Goal: Answer question/provide support: Share knowledge or assist other users

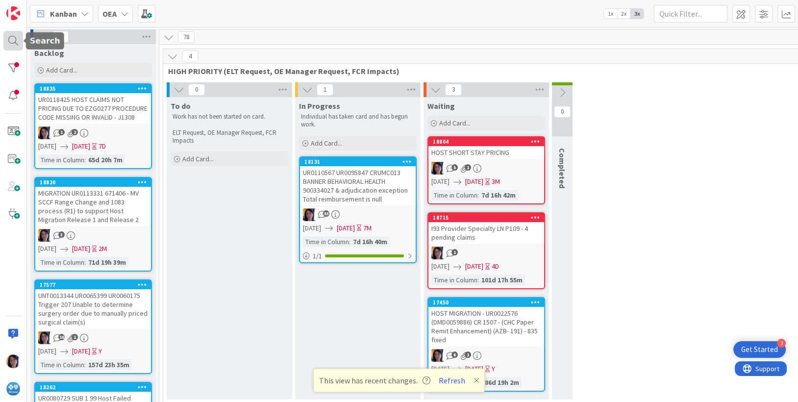
click at [17, 43] on div at bounding box center [13, 41] width 20 height 20
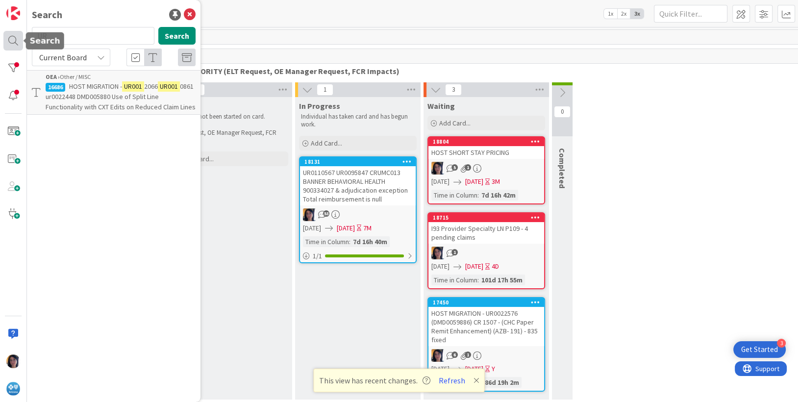
type input "U"
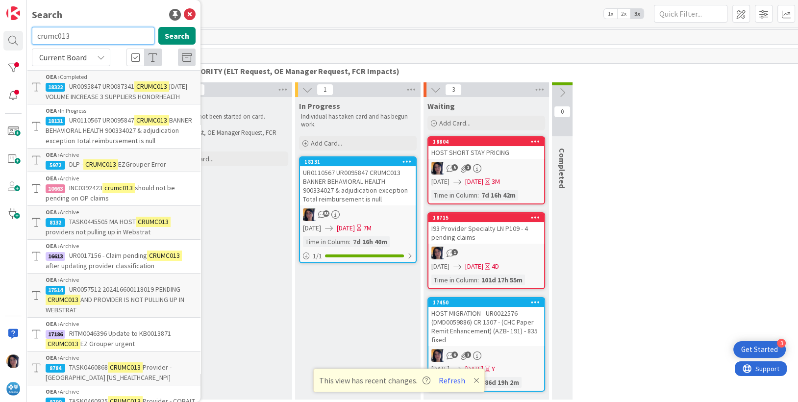
click at [47, 35] on input "crumc013" at bounding box center [93, 36] width 123 height 18
paste input "UR0117241"
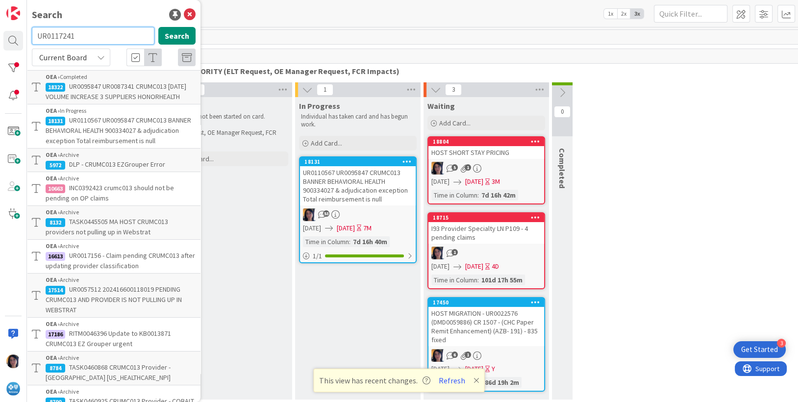
type input "UR0117241"
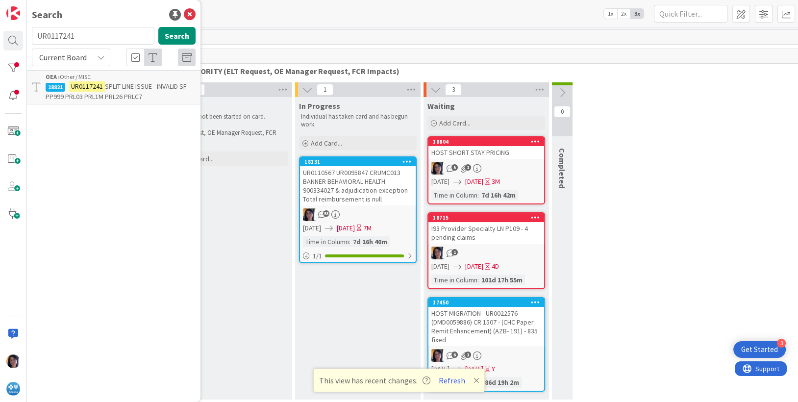
click at [127, 91] on p "UR0117241 SPLIT LINE ISSUE - INVALID SF PP999 PRL03 PRL1M PRL26 PRLC7" at bounding box center [121, 91] width 150 height 21
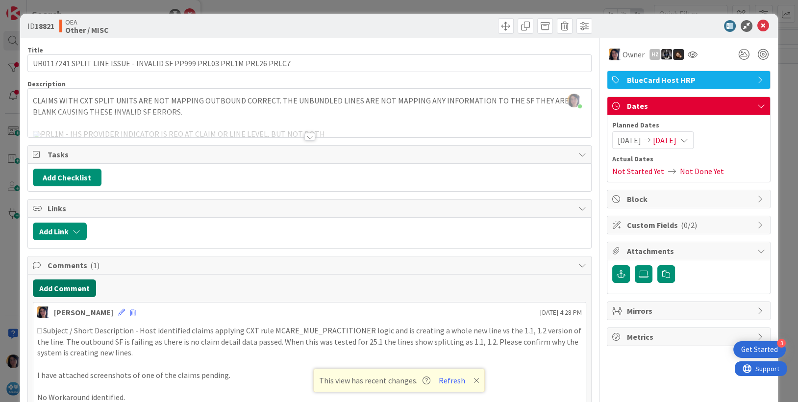
click at [62, 287] on button "Add Comment" at bounding box center [64, 288] width 63 height 18
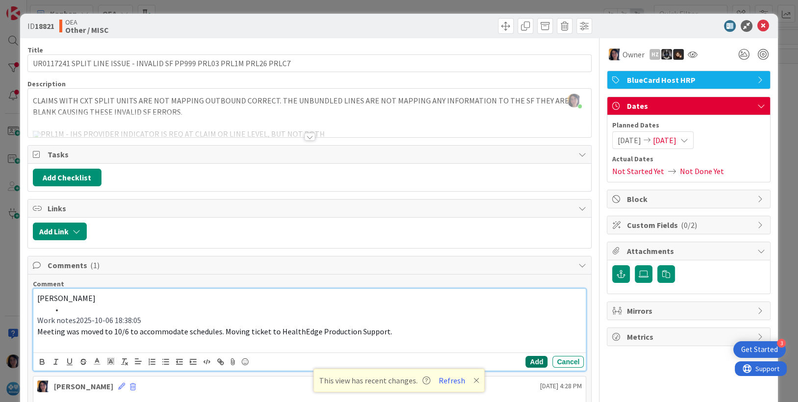
drag, startPoint x: 523, startPoint y: 360, endPoint x: 510, endPoint y: 347, distance: 18.4
click at [526, 360] on button "Add" at bounding box center [537, 362] width 22 height 12
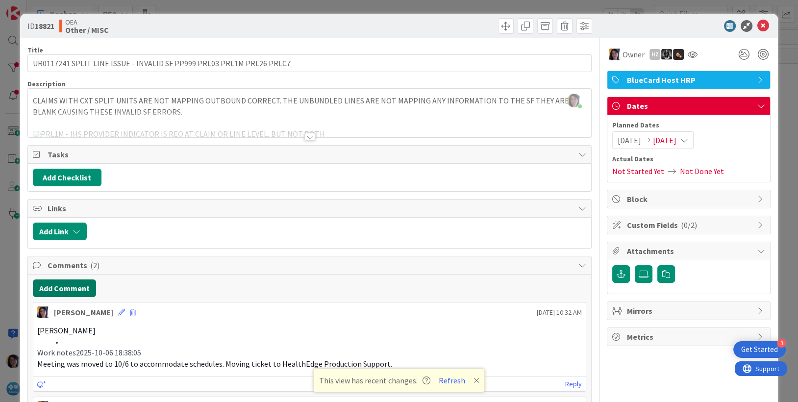
click at [65, 284] on button "Add Comment" at bounding box center [64, 288] width 63 height 18
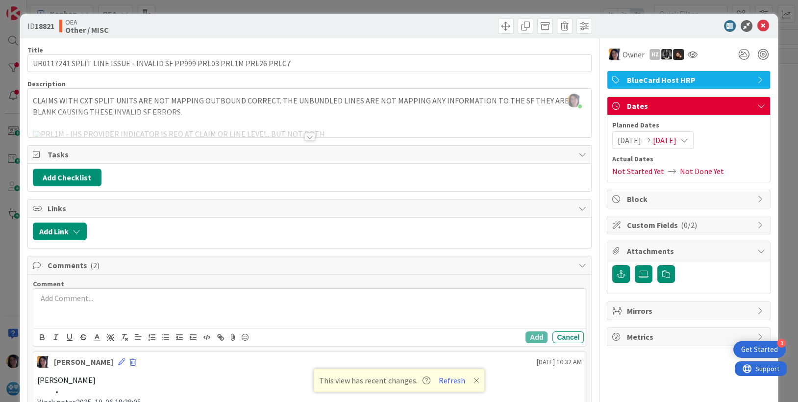
click at [62, 298] on p at bounding box center [309, 298] width 545 height 11
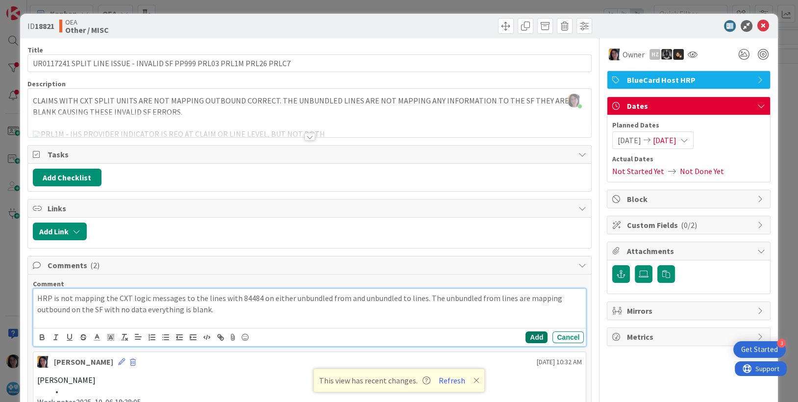
click at [536, 334] on button "Add" at bounding box center [537, 337] width 22 height 12
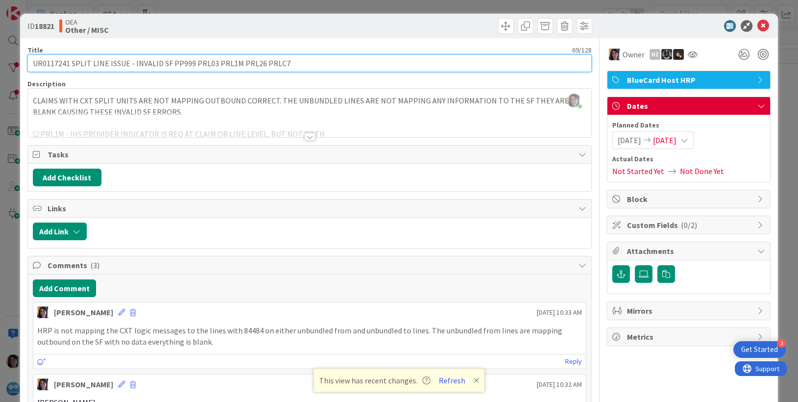
click at [58, 67] on input "UR0117241 SPLIT LINE ISSUE - INVALID SF PP999 PRL03 PRL1M PRL26 PRLC7" at bounding box center [309, 63] width 565 height 18
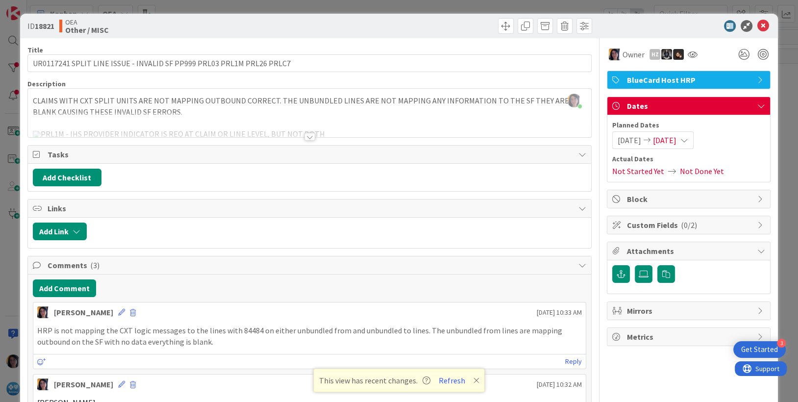
drag, startPoint x: 667, startPoint y: 149, endPoint x: 669, endPoint y: 143, distance: 6.2
click at [667, 149] on div "Planned Dates [DATE] [DATE] Actual Dates Not Started Yet Not Done Yet" at bounding box center [688, 148] width 153 height 57
click at [669, 140] on span "[DATE]" at bounding box center [665, 140] width 24 height 12
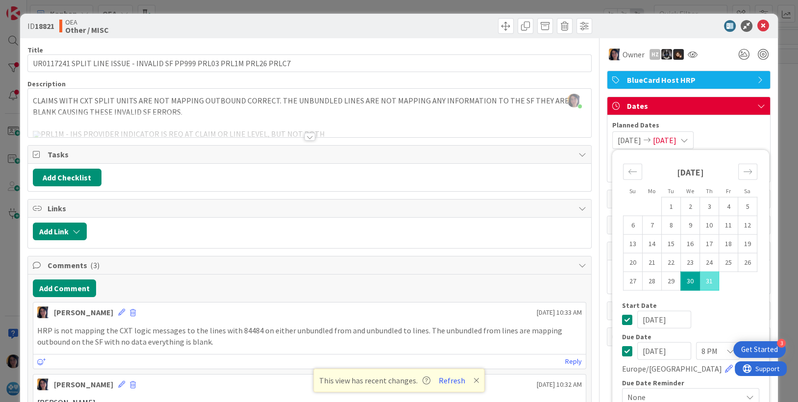
click at [637, 349] on input "[DATE]" at bounding box center [664, 351] width 54 height 18
click at [649, 349] on input "[DATE]" at bounding box center [664, 351] width 54 height 18
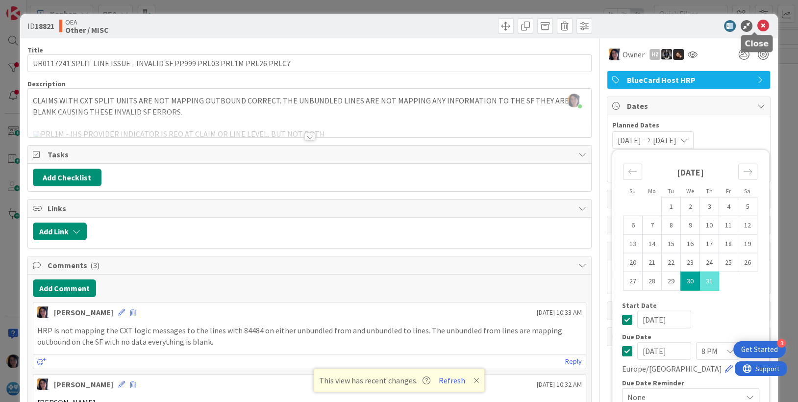
type input "[DATE]"
click at [758, 25] on icon at bounding box center [764, 26] width 12 height 12
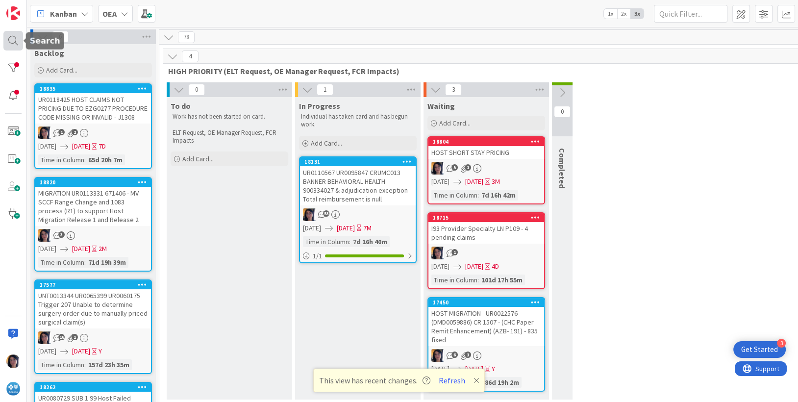
click at [13, 42] on div at bounding box center [13, 41] width 20 height 20
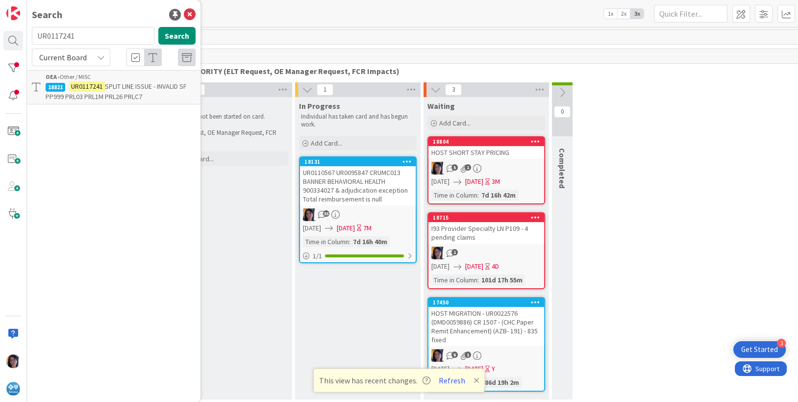
click at [82, 87] on mark "UR0117241" at bounding box center [87, 86] width 36 height 10
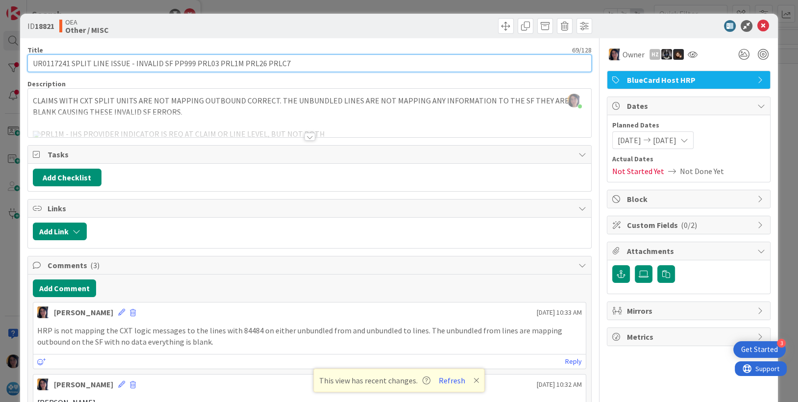
click at [286, 63] on input "UR0117241 SPLIT LINE ISSUE - INVALID SF PP999 PRL03 PRL1M PRL26 PRLC7" at bounding box center [309, 63] width 565 height 18
type input "UR0117241 SPLIT LINE ISSUE - INVALID SF PP999 PRL03 PRL1M PRL26 PRLC7 no CXT ms…"
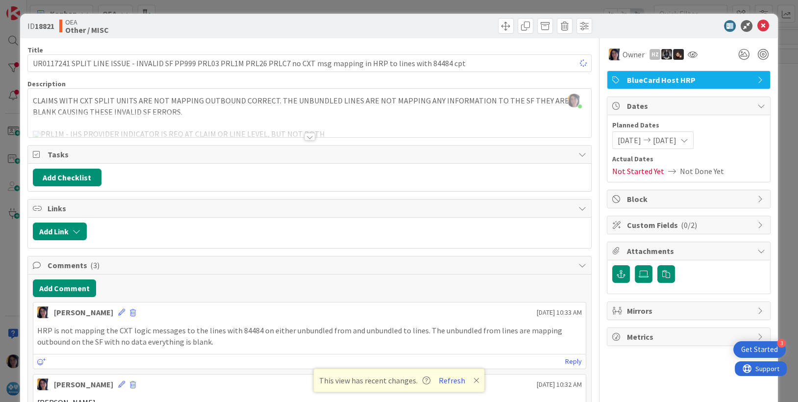
click at [466, 25] on div at bounding box center [452, 26] width 280 height 16
click at [758, 27] on icon at bounding box center [764, 26] width 12 height 12
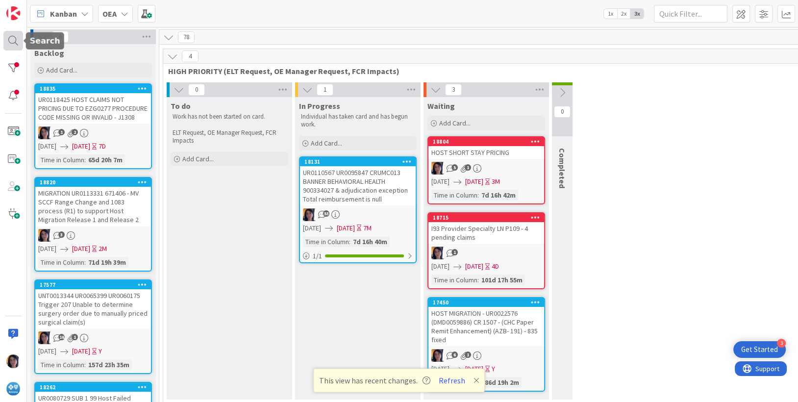
click at [13, 39] on div at bounding box center [13, 41] width 20 height 20
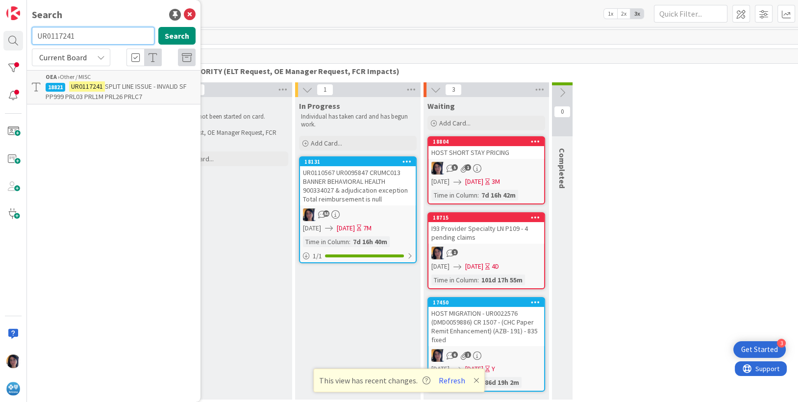
click at [61, 37] on input "UR0117241" at bounding box center [93, 36] width 123 height 18
click at [60, 37] on input "UR0117241" at bounding box center [93, 36] width 123 height 18
paste input "012066"
type input "UR0012066"
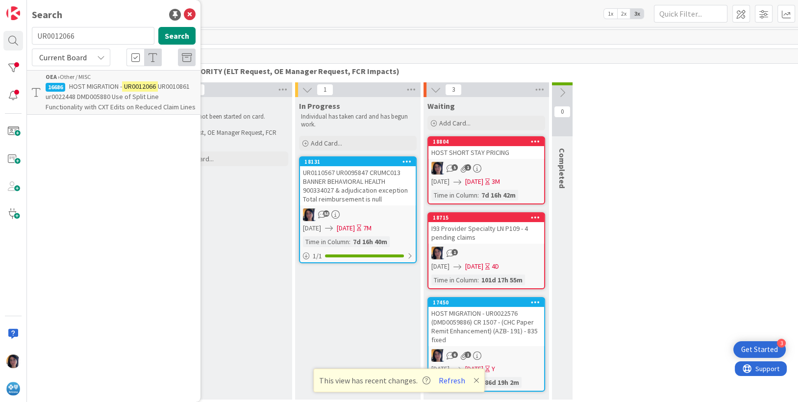
click at [126, 94] on span "UR0010861 ur0022448 DMD005880 Use of Split Line Functionality with CXT Edits on…" at bounding box center [121, 96] width 150 height 29
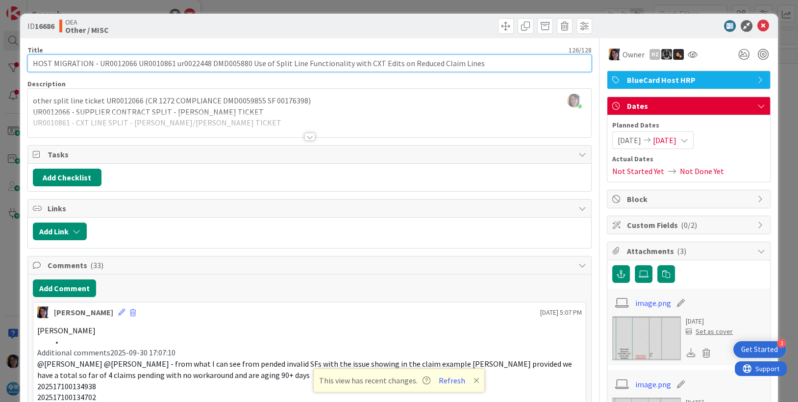
click at [484, 63] on input "HOST MIGRATION - UR0012066 UR0010861 ur0022448 DMD005880 Use of Split Line Func…" at bounding box center [309, 63] width 565 height 18
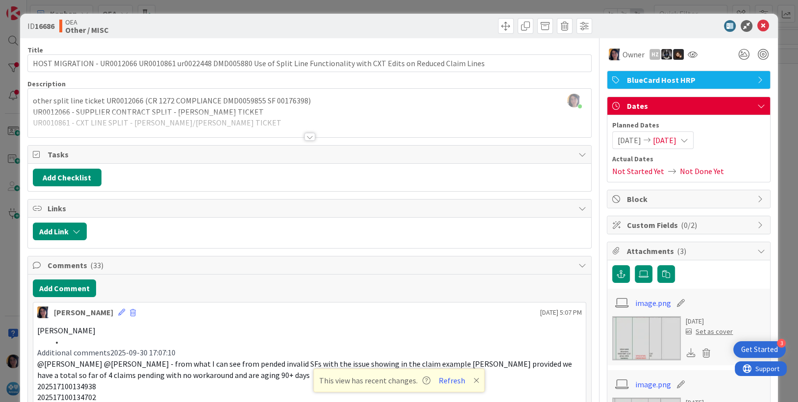
click at [303, 117] on div at bounding box center [310, 124] width 564 height 25
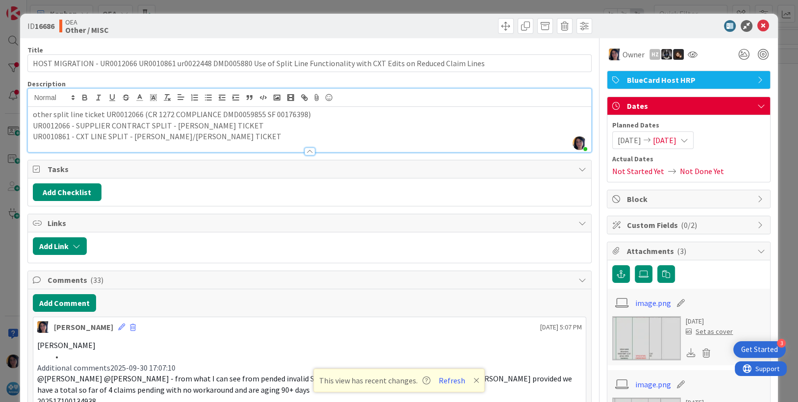
click at [30, 117] on div "other split line ticket UR0012066 (CR 1272 COMPLIANCE DMD0059855 SF 00176398) U…" at bounding box center [310, 129] width 564 height 45
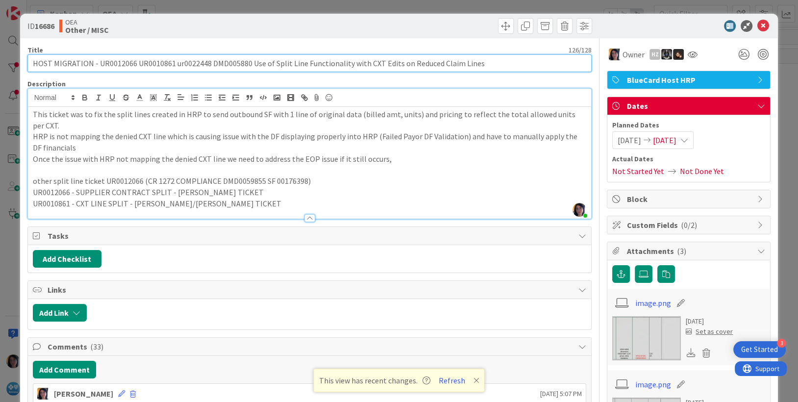
click at [490, 63] on input "HOST MIGRATION - UR0012066 UR0010861 ur0022448 DMD005880 Use of Split Line Func…" at bounding box center [309, 63] width 565 height 18
click at [154, 63] on input "HOST MIGRATION - UR0012066 UR0010861 ur0022448 DMD005880 Use of Split Line Func…" at bounding box center [309, 63] width 565 height 18
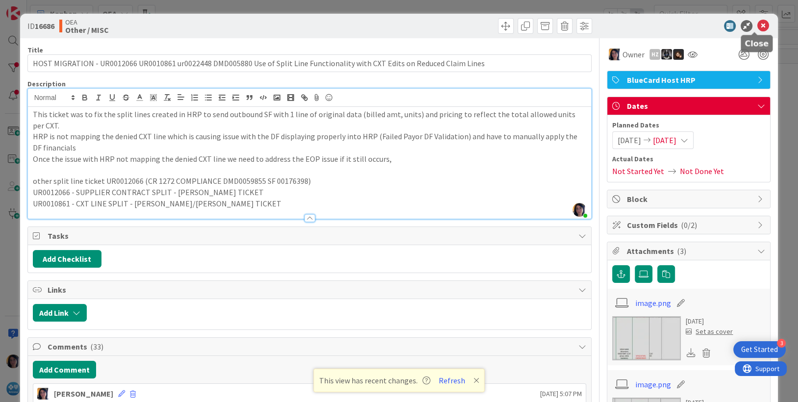
click at [758, 26] on icon at bounding box center [764, 26] width 12 height 12
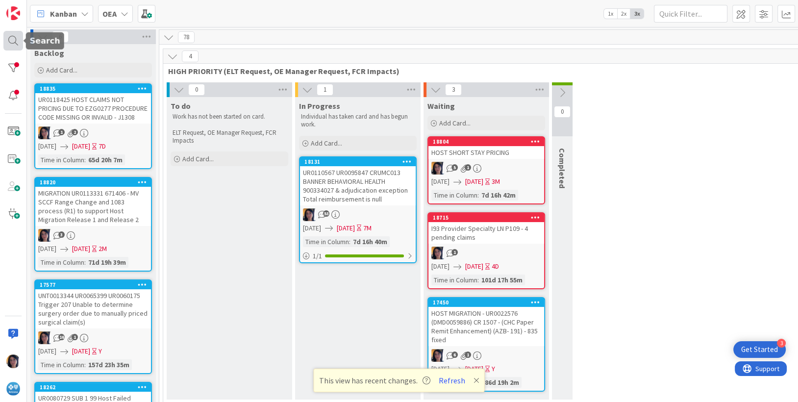
click at [12, 39] on div at bounding box center [13, 41] width 20 height 20
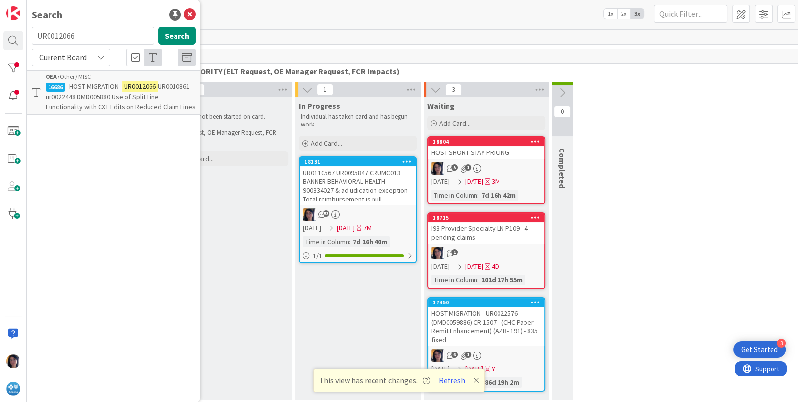
click at [60, 35] on input "UR0012066" at bounding box center [93, 36] width 123 height 18
type input "UR0010861"
click at [94, 99] on span "ur0022448 DMD005880 Use of Split Line Functionality with CXT Edits on Reduced C…" at bounding box center [121, 101] width 150 height 19
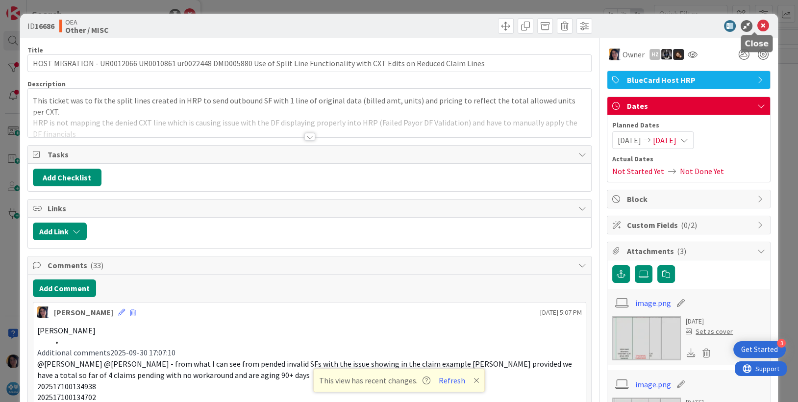
click at [758, 26] on icon at bounding box center [764, 26] width 12 height 12
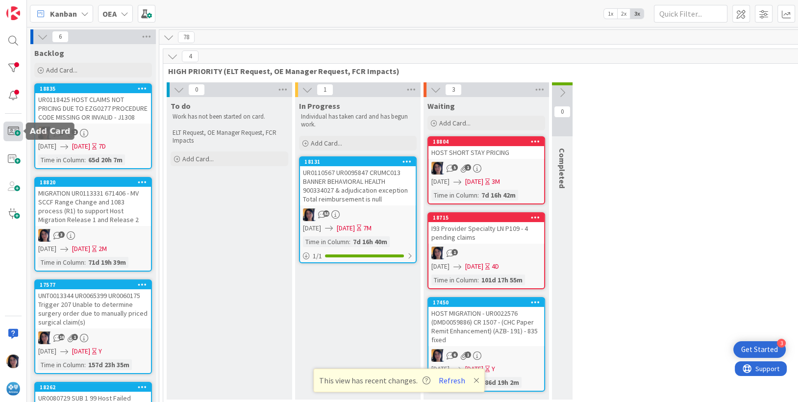
click at [17, 135] on span at bounding box center [13, 132] width 20 height 20
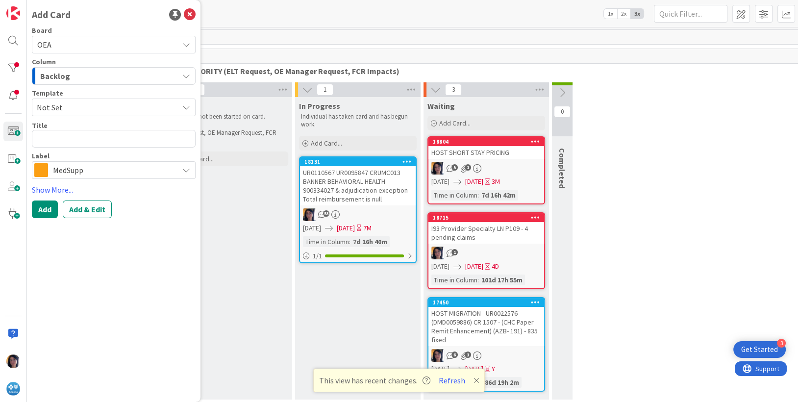
click at [44, 139] on textarea at bounding box center [114, 139] width 164 height 18
type textarea "x"
type textarea "UR0010861"
type textarea "x"
type textarea "UR0010861 C"
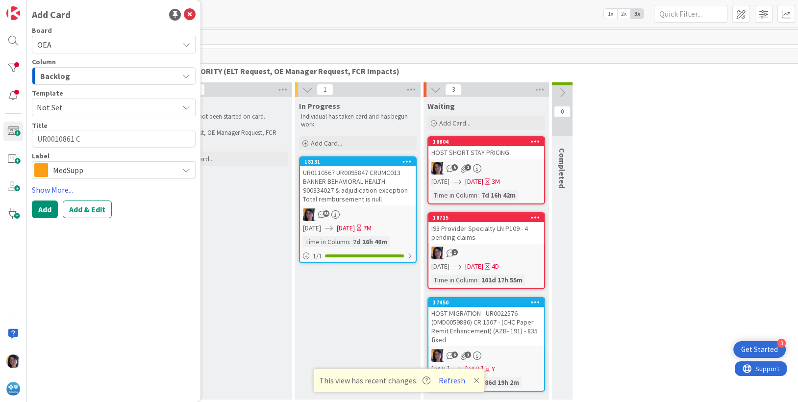
type textarea "x"
type textarea "UR0010861 CX"
type textarea "x"
type textarea "UR0010861 CXT"
type textarea "x"
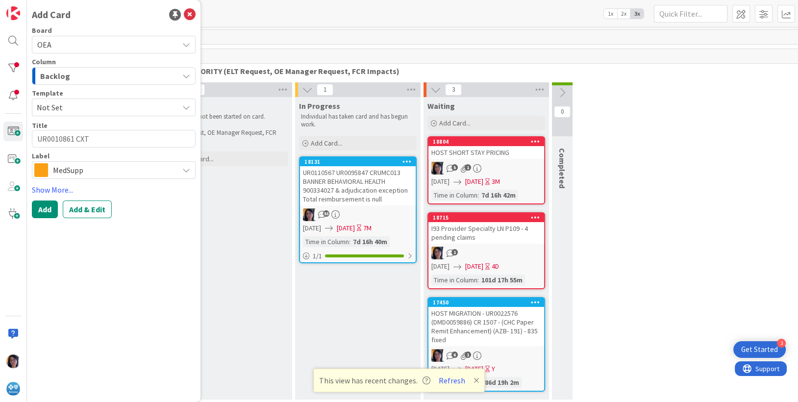
type textarea "UR0010861 CXT"
type textarea "x"
type textarea "UR0010861 CXT sp"
type textarea "x"
type textarea "UR0010861 CXT spl"
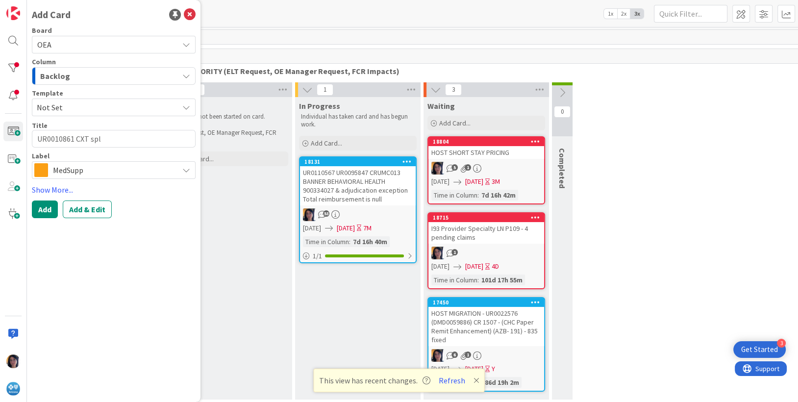
type textarea "x"
type textarea "UR0010861 CXT spli"
type textarea "x"
type textarea "UR0010861 CXT split"
type textarea "x"
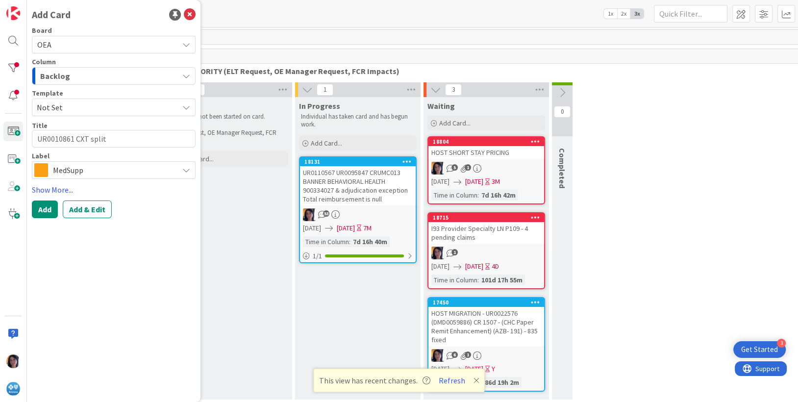
type textarea "UR0010861 CXT split"
type textarea "x"
type textarea "UR0010861 CXT split l"
type textarea "x"
type textarea "UR0010861 CXT split li"
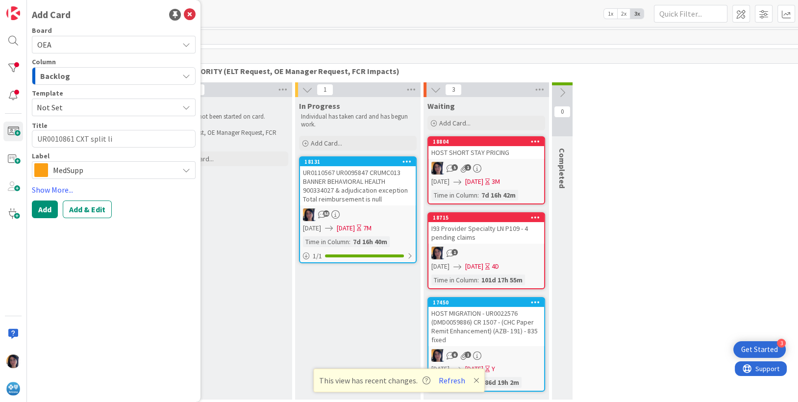
type textarea "x"
type textarea "UR0010861 CXT split lin"
type textarea "x"
type textarea "UR0010861 CXT split line"
type textarea "x"
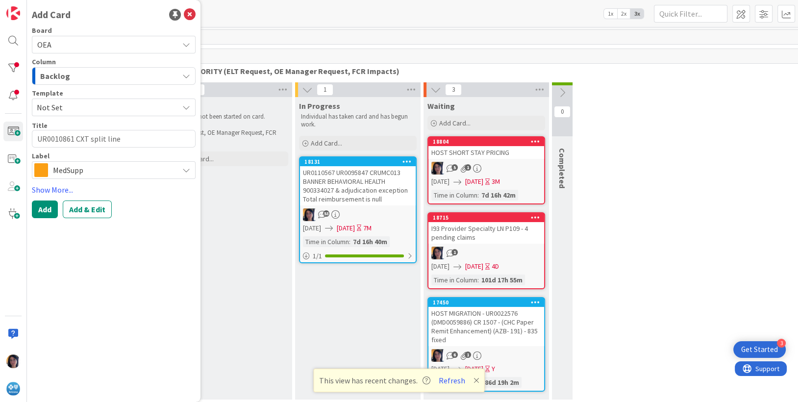
type textarea "UR0010861 CXT split line"
type textarea "x"
type textarea "UR0010861 CXT split line n"
type textarea "x"
type textarea "UR0010861 CXT split line no"
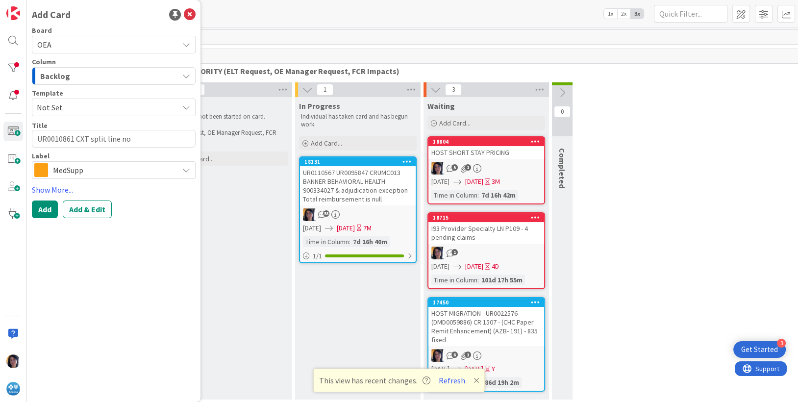
type textarea "x"
type textarea "UR0010861 CXT split line not"
type textarea "x"
type textarea "UR0010861 CXT split line not"
type textarea "x"
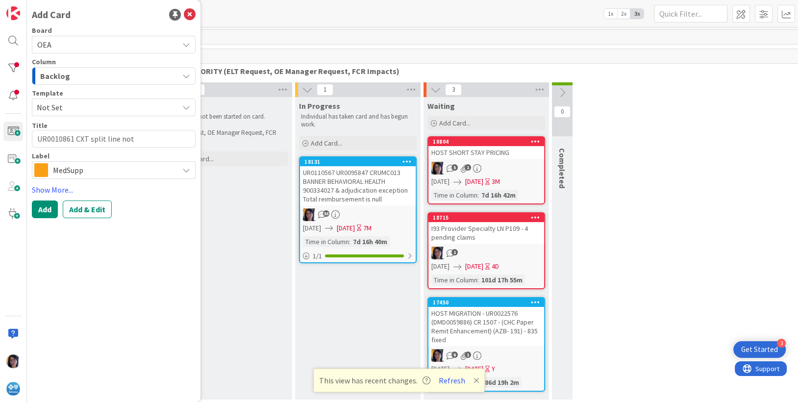
type textarea "UR0010861 CXT split line not d"
type textarea "x"
type textarea "UR0010861 CXT split line not di"
type textarea "x"
type textarea "UR0010861 CXT split line not dis"
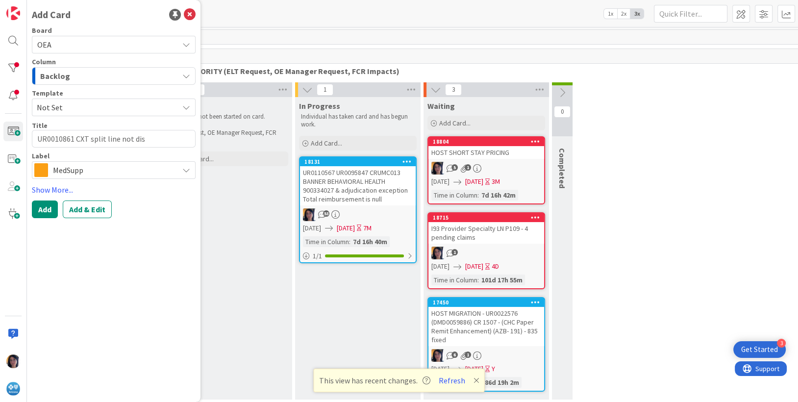
type textarea "x"
type textarea "UR0010861 CXT split line not disp"
type textarea "x"
type textarea "UR0010861 CXT split line not displ"
type textarea "x"
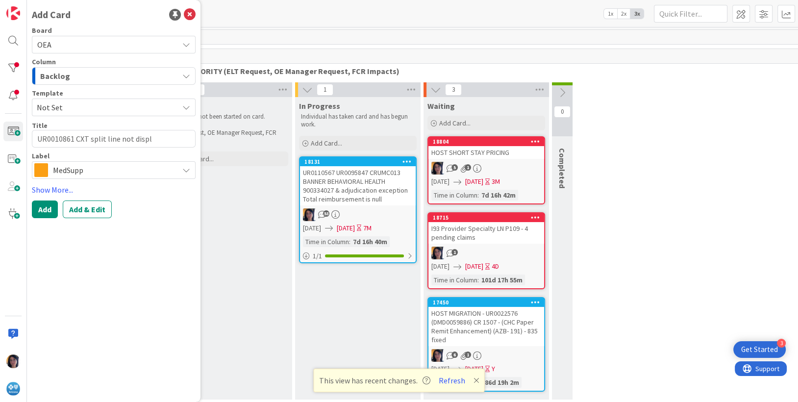
type textarea "UR0010861 CXT split line not displa"
type textarea "x"
type textarea "UR0010861 CXT split line not display"
type textarea "x"
type textarea "UR0010861 CXT split line not displayi"
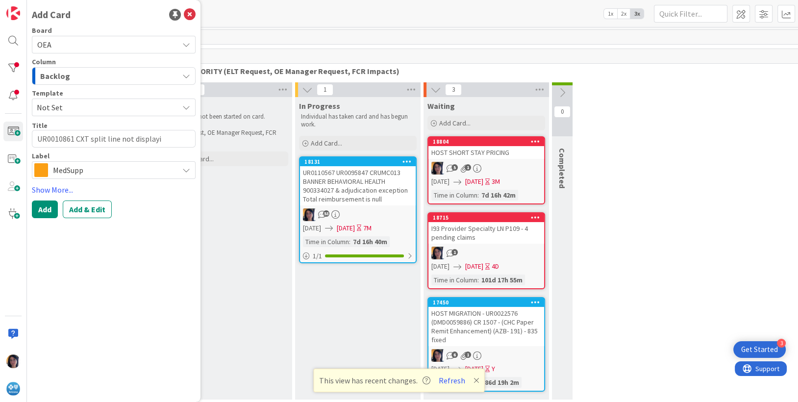
type textarea "x"
type textarea "UR0010861 CXT split line not displayin"
type textarea "x"
type textarea "UR0010861 CXT split line not displaying"
type textarea "x"
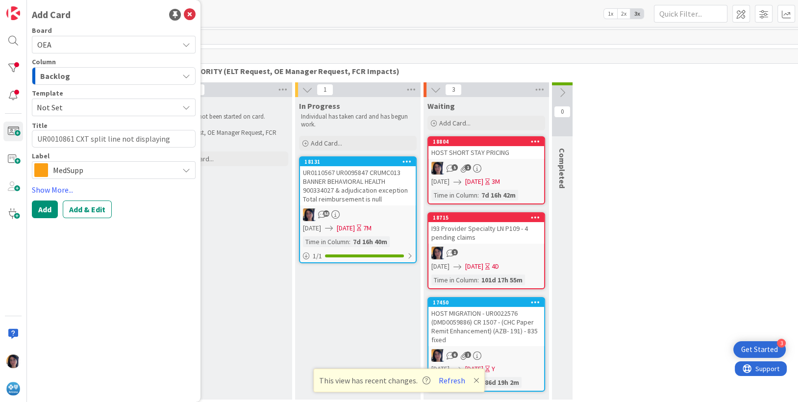
type textarea "UR0010861 CXT split line not displaying t"
type textarea "x"
type textarea "UR0010861 CXT split line not displaying th"
type textarea "x"
type textarea "UR0010861 CXT split line not displaying the"
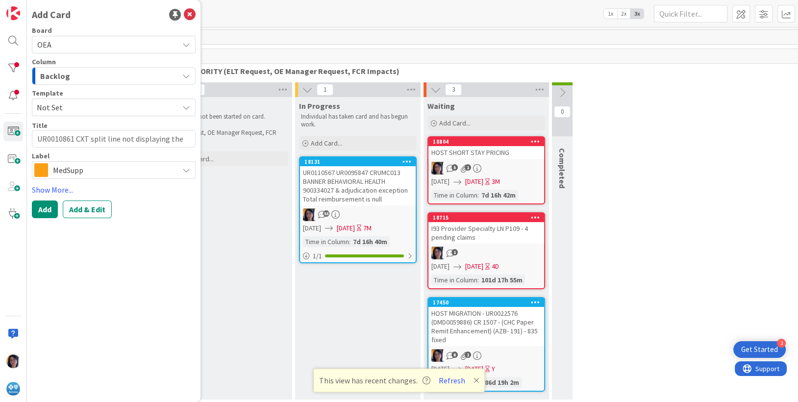
type textarea "x"
type textarea "UR0010861 CXT split line not displaying the"
type textarea "x"
type textarea "UR0010861 CXT split line not displaying the d"
type textarea "x"
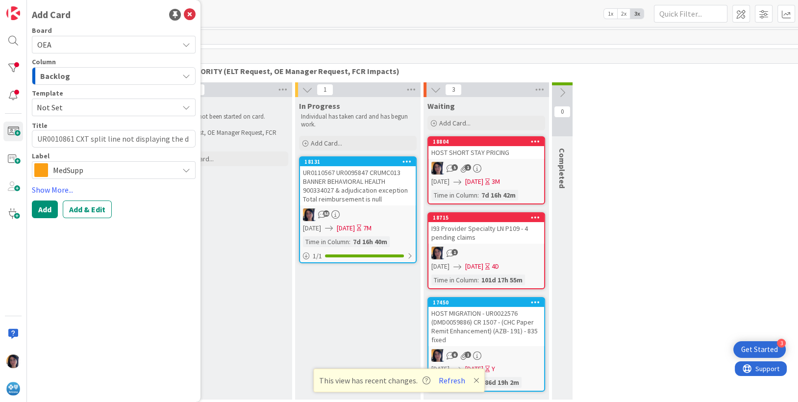
type textarea "UR0010861 CXT split line not displaying the de"
type textarea "x"
type textarea "UR0010861 CXT split line not displaying the den"
type textarea "x"
type textarea "UR0010861 CXT split line not displaying the deni"
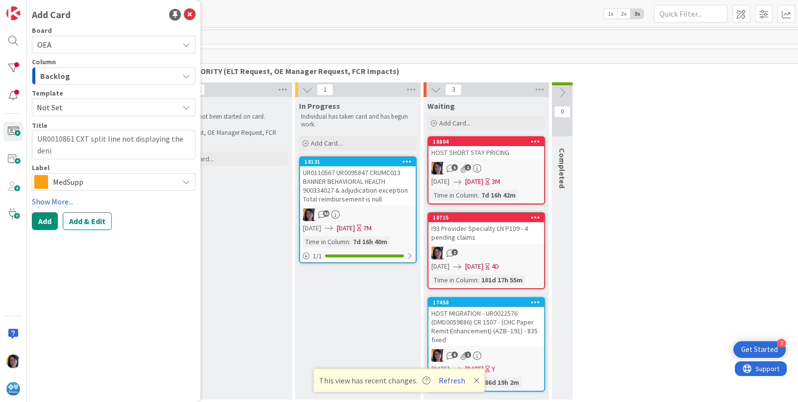
type textarea "x"
type textarea "UR0010861 CXT split line not displaying the denie"
type textarea "x"
type textarea "UR0010861 CXT split line not displaying the denied"
type textarea "x"
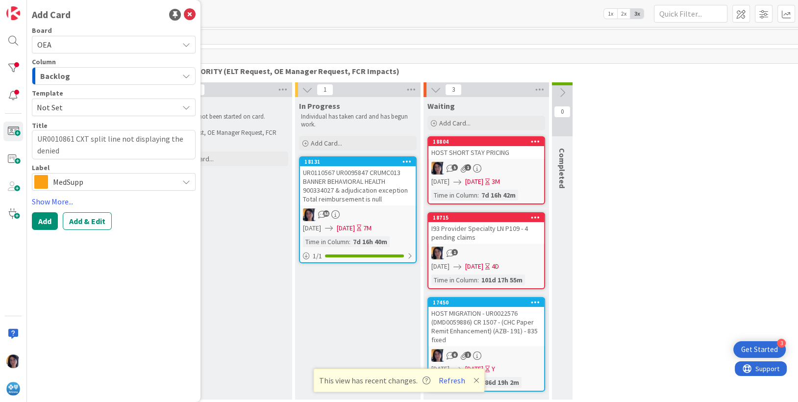
type textarea "UR0010861 CXT split line not displaying the denied"
type textarea "x"
type textarea "UR0010861 CXT split line not displaying the denied u"
type textarea "x"
type textarea "UR0010861 CXT split line not displaying the denied un"
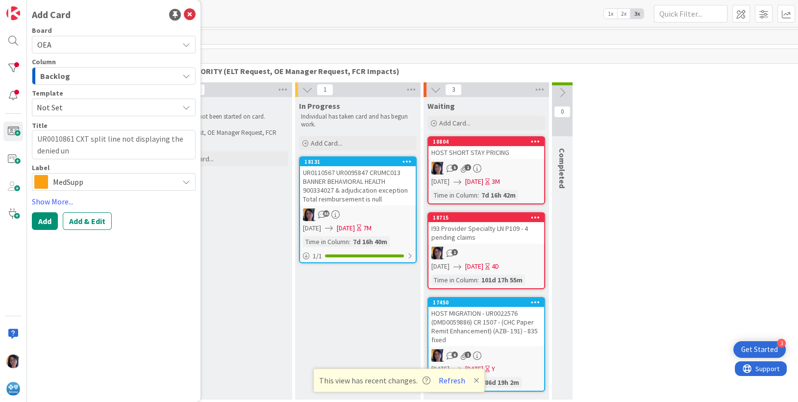
type textarea "x"
type textarea "UR0010861 CXT split line not displaying the denied unit"
type textarea "x"
type textarea "UR0010861 CXT split line not displaying the denied units"
type textarea "x"
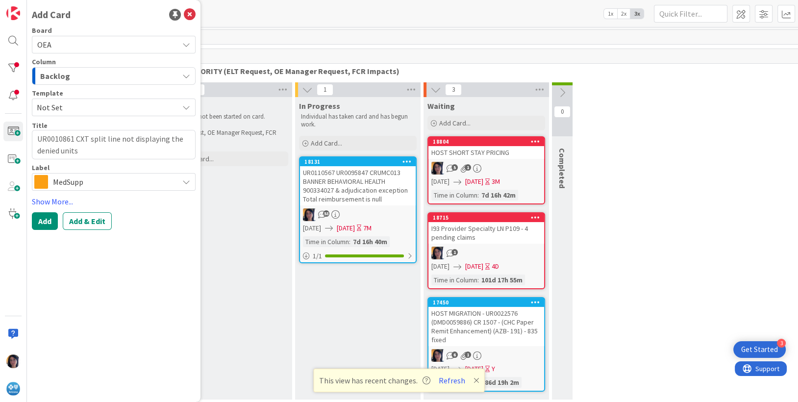
type textarea "UR0010861 CXT split line not displaying the denied units"
type textarea "x"
type textarea "UR0010861 CXT split line not displaying the denied units l"
type textarea "x"
type textarea "UR0010861 CXT split line not displaying the denied units li"
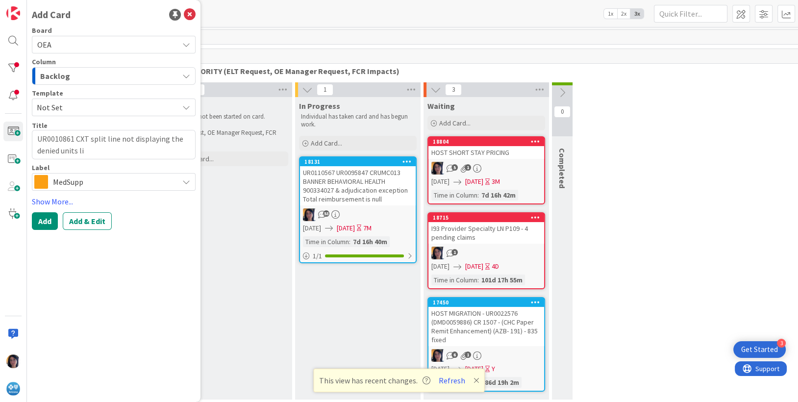
type textarea "x"
type textarea "UR0010861 CXT split line not displaying the denied units lin"
type textarea "x"
type textarea "UR0010861 CXT split line not displaying the denied units line"
type textarea "x"
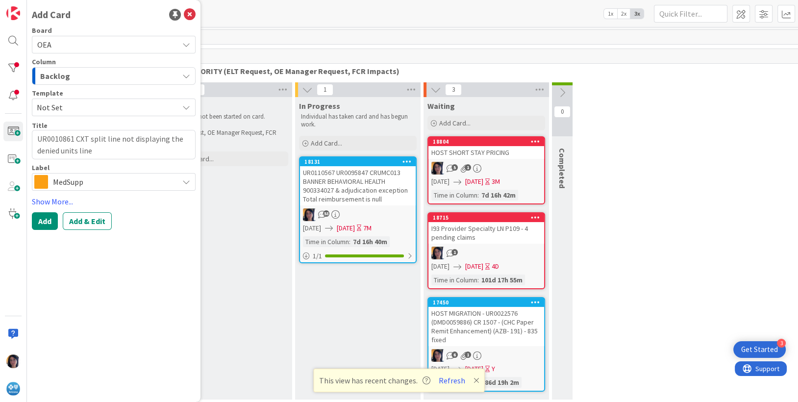
type textarea "UR0010861 CXT split line not displaying the denied units line"
type textarea "x"
type textarea "UR0010861 CXT split line not displaying the denied units line i"
type textarea "x"
type textarea "UR0010861 CXT split line not displaying the denied units line in"
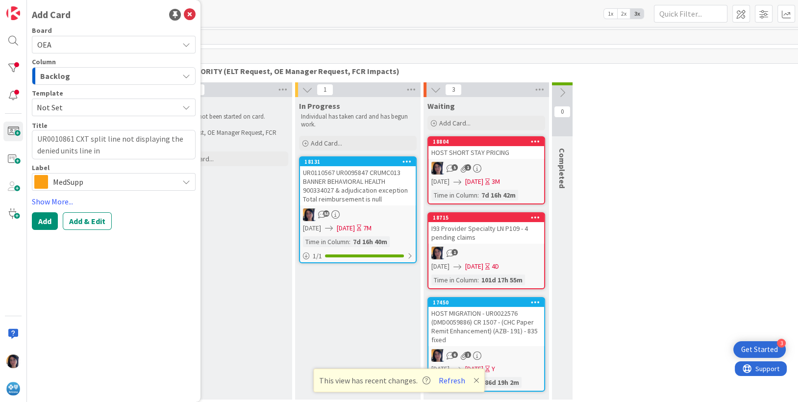
type textarea "x"
type textarea "UR0010861 CXT split line not displaying the denied units line in"
type textarea "x"
type textarea "UR0010861 CXT split line not displaying the denied units line in H"
type textarea "x"
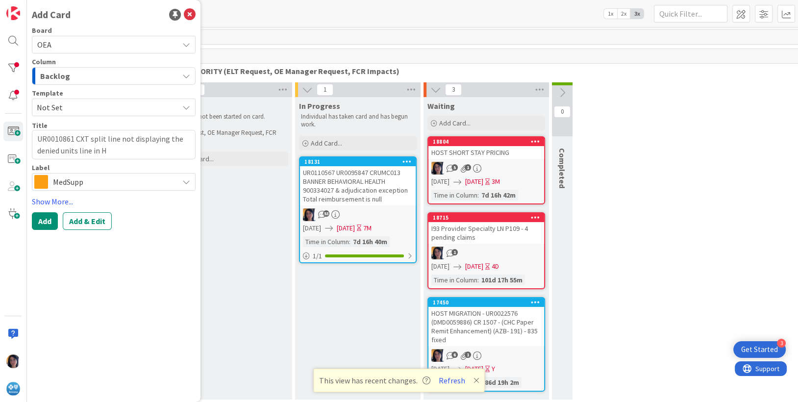
type textarea "UR0010861 CXT split line not displaying the denied units line in [GEOGRAPHIC_DA…"
type textarea "x"
type textarea "UR0010861 CXT split line not displaying the denied units line in [GEOGRAPHIC_DA…"
type textarea "x"
type textarea "UR0010861 CXT split line not displaying the denied units line in [GEOGRAPHIC_DA…"
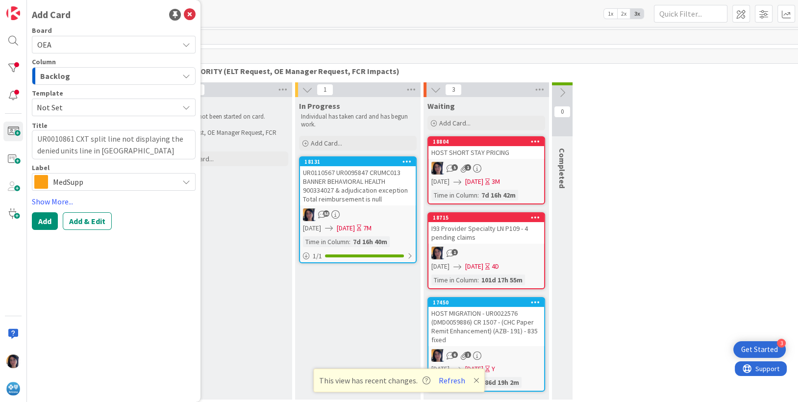
click at [76, 185] on span "MedSupp" at bounding box center [113, 182] width 121 height 14
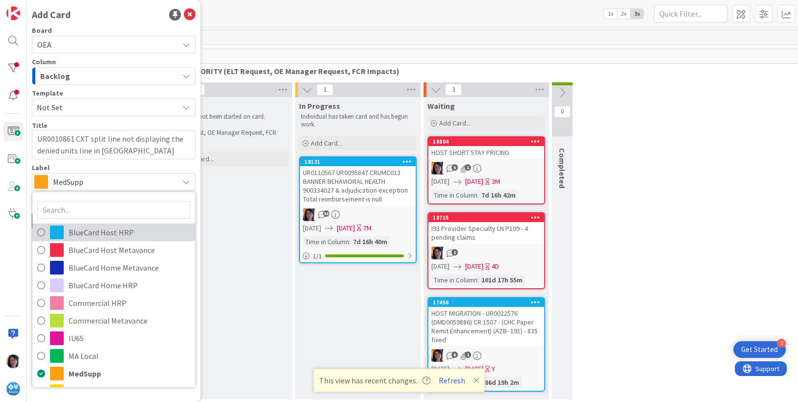
click at [82, 231] on span "BlueCard Host HRP" at bounding box center [130, 232] width 122 height 15
type textarea "x"
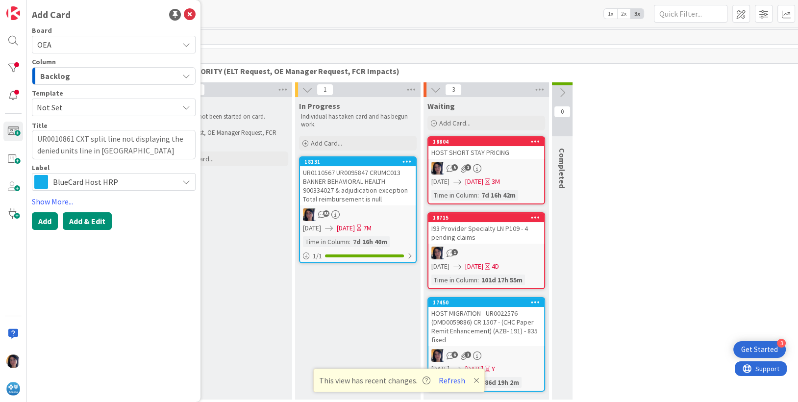
click at [86, 222] on button "Add & Edit" at bounding box center [87, 221] width 49 height 18
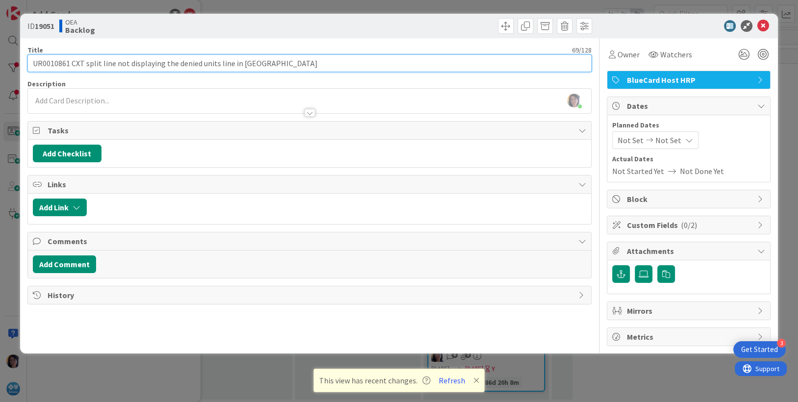
click at [273, 62] on input "UR0010861 CXT split line not displaying the denied units line in [GEOGRAPHIC_DA…" at bounding box center [309, 63] width 565 height 18
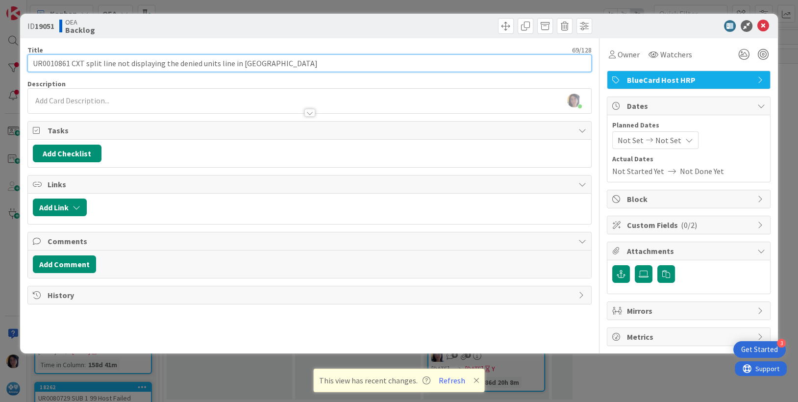
paste input "SF 00294943 AZB-821 SF 00308903/ 00323035"
type input "UR0010861 CXT split line not displaying the denied units line in HRP SF 0029494…"
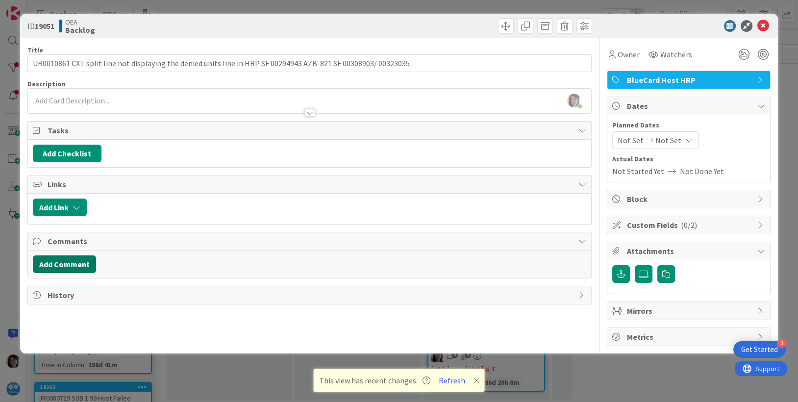
click at [63, 263] on button "Add Comment" at bounding box center [64, 264] width 63 height 18
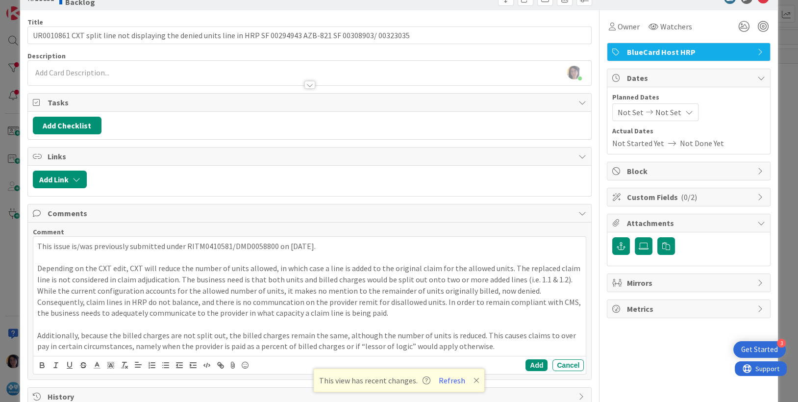
scroll to position [52, 0]
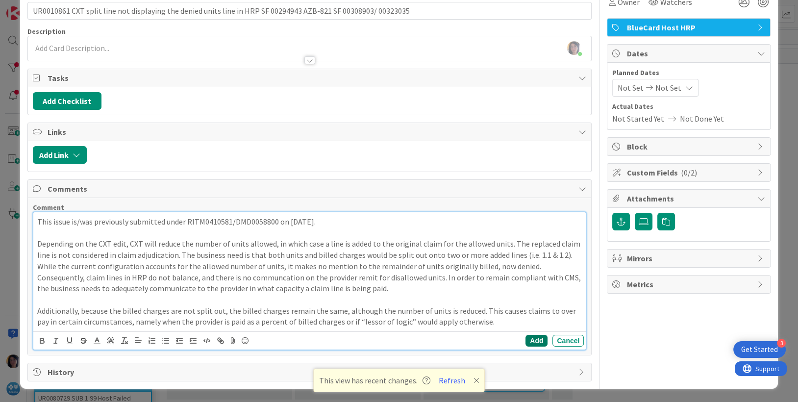
click at [526, 339] on button "Add" at bounding box center [537, 341] width 22 height 12
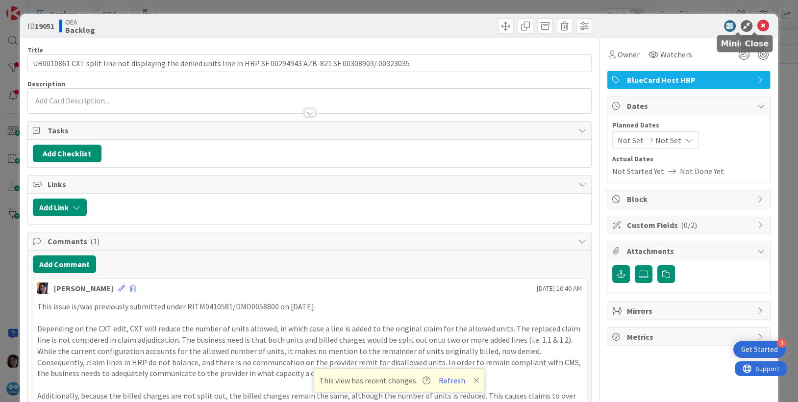
click at [758, 24] on icon at bounding box center [764, 26] width 12 height 12
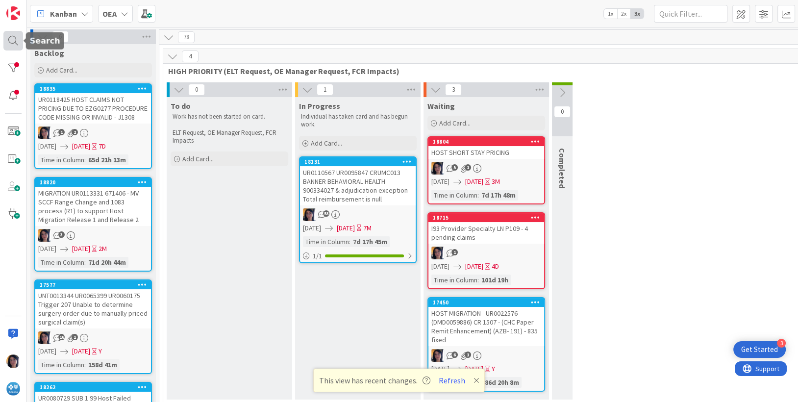
click at [11, 37] on div at bounding box center [13, 41] width 20 height 20
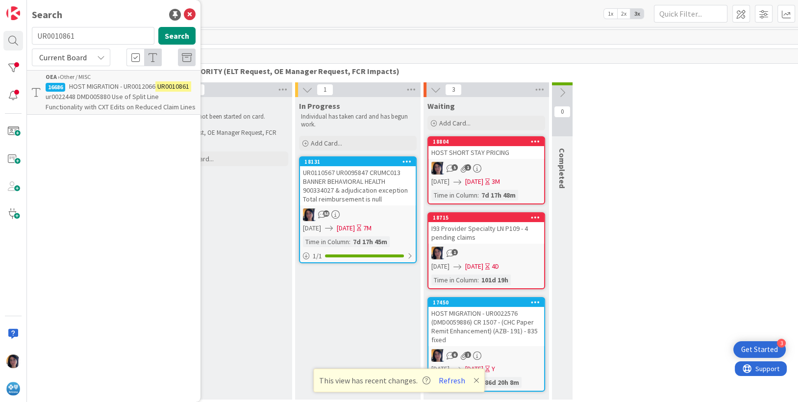
drag, startPoint x: 83, startPoint y: 36, endPoint x: 40, endPoint y: 38, distance: 43.2
click at [38, 37] on input "UR0010861" at bounding box center [93, 36] width 123 height 18
type input "north surgery"
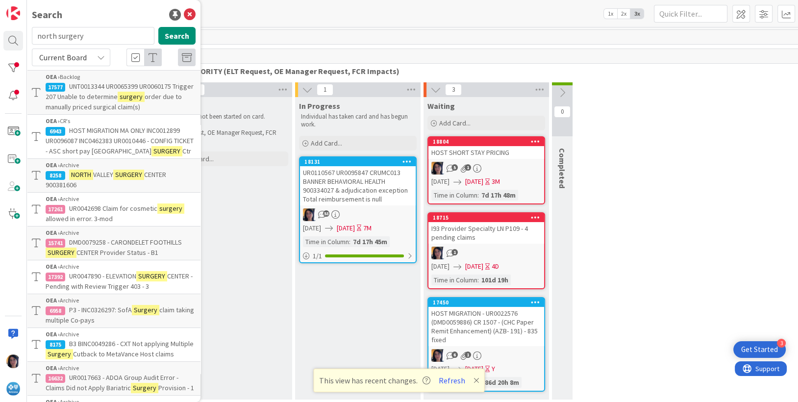
click at [103, 143] on span "HOST MIGRATION MA ONLY INC0012899 UR0096087 INC0462383 UR0010446 - CONFIG TICKE…" at bounding box center [120, 140] width 148 height 29
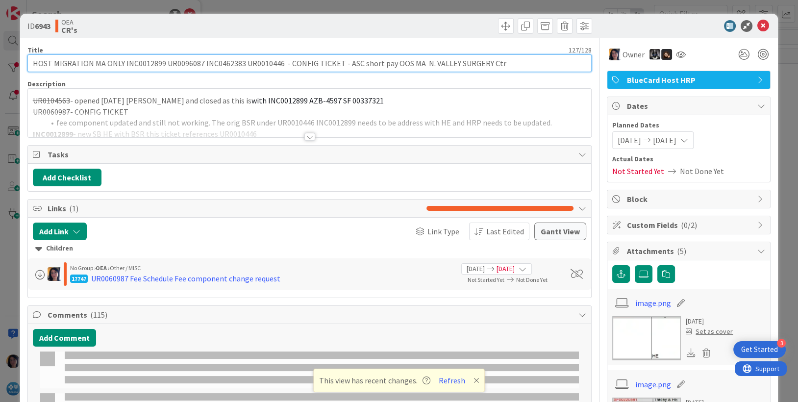
click at [143, 62] on input "HOST MIGRATION MA ONLY INC0012899 UR0096087 INC0462383 UR0010446 - CONFIG TICKE…" at bounding box center [309, 63] width 565 height 18
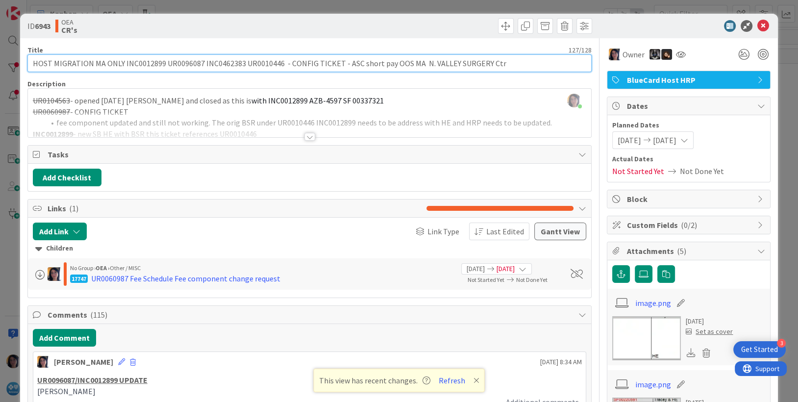
click at [144, 63] on input "HOST MIGRATION MA ONLY INC0012899 UR0096087 INC0462383 UR0010446 - CONFIG TICKE…" at bounding box center [309, 63] width 565 height 18
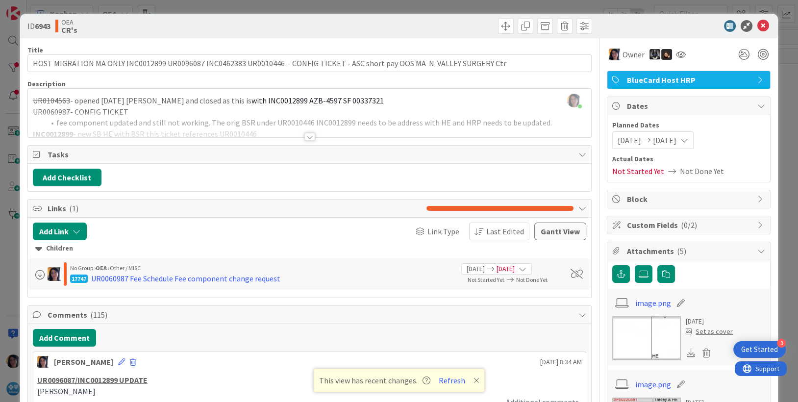
drag, startPoint x: 317, startPoint y: 34, endPoint x: 561, endPoint y: 37, distance: 244.2
click at [318, 34] on div "ID 6943 OEA CR's" at bounding box center [399, 26] width 759 height 25
